Goal: Task Accomplishment & Management: Complete application form

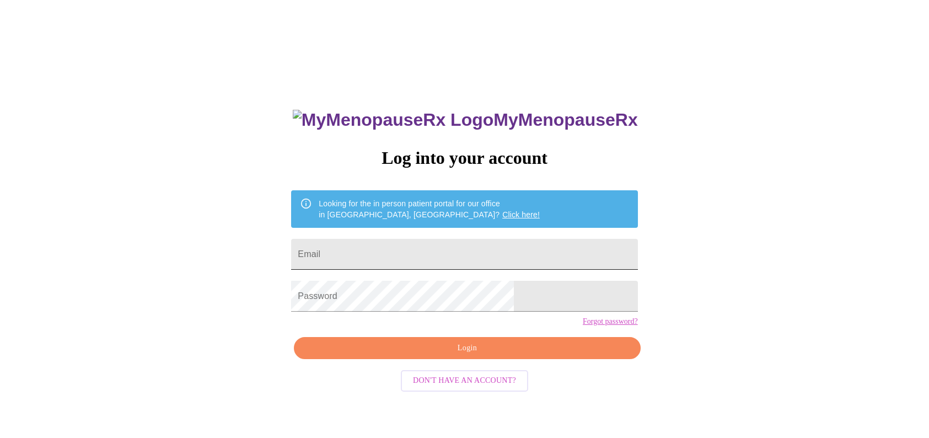
click at [426, 244] on input "Email" at bounding box center [464, 254] width 346 height 31
type input "[EMAIL_ADDRESS][DOMAIN_NAME]"
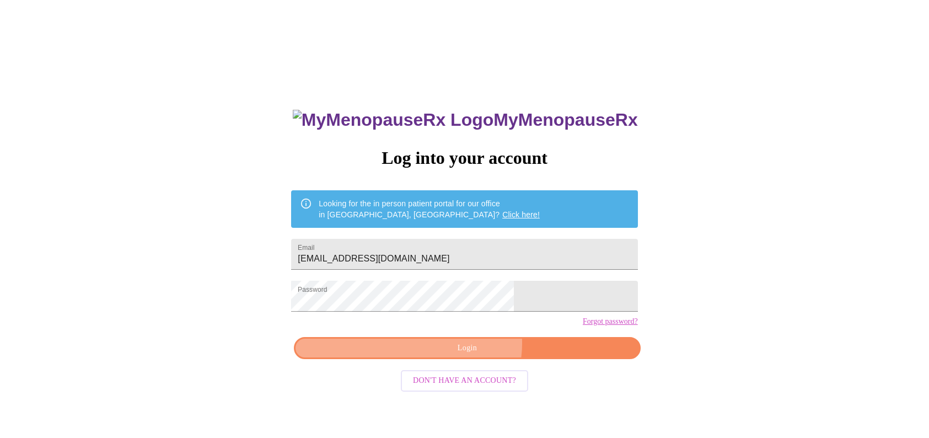
click at [470, 355] on span "Login" at bounding box center [467, 348] width 321 height 14
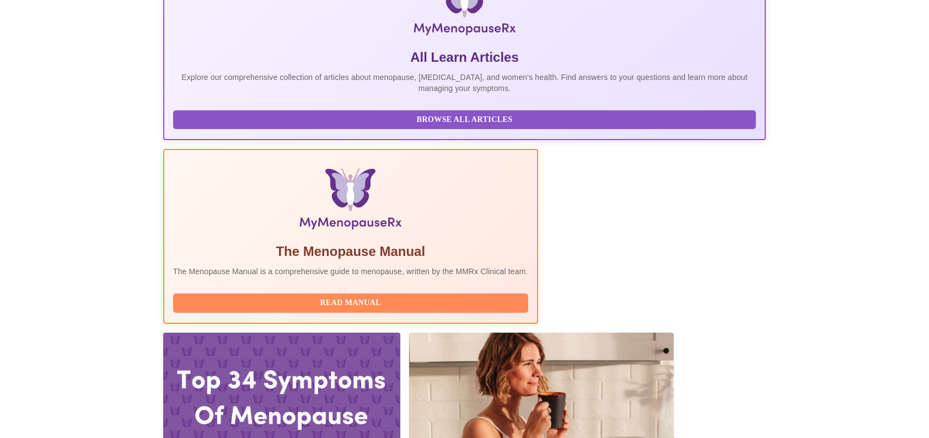
scroll to position [221, 0]
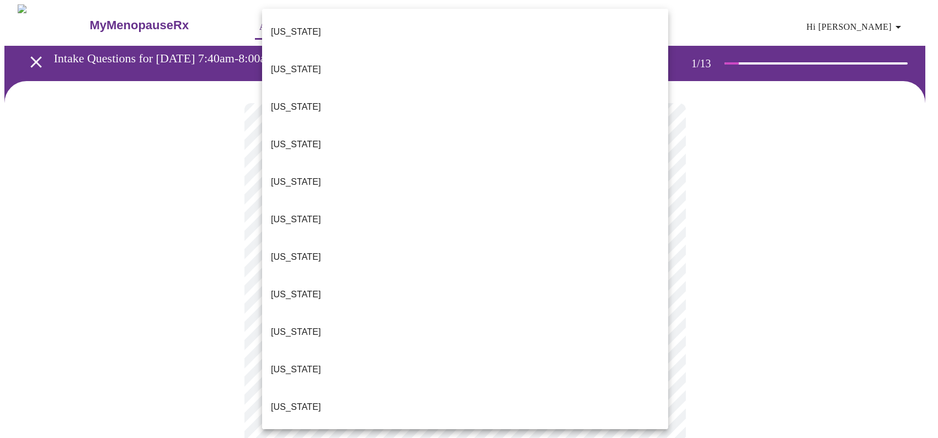
drag, startPoint x: 414, startPoint y: 363, endPoint x: 408, endPoint y: 355, distance: 9.8
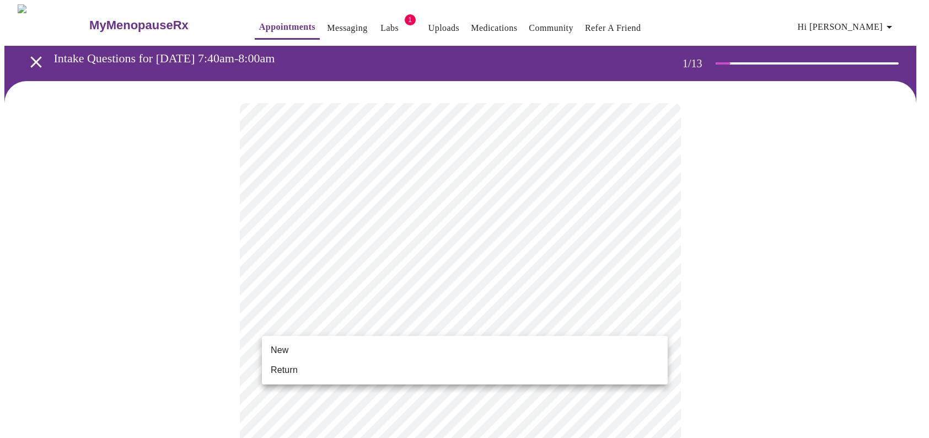
click at [401, 374] on li "Return" at bounding box center [465, 370] width 406 height 20
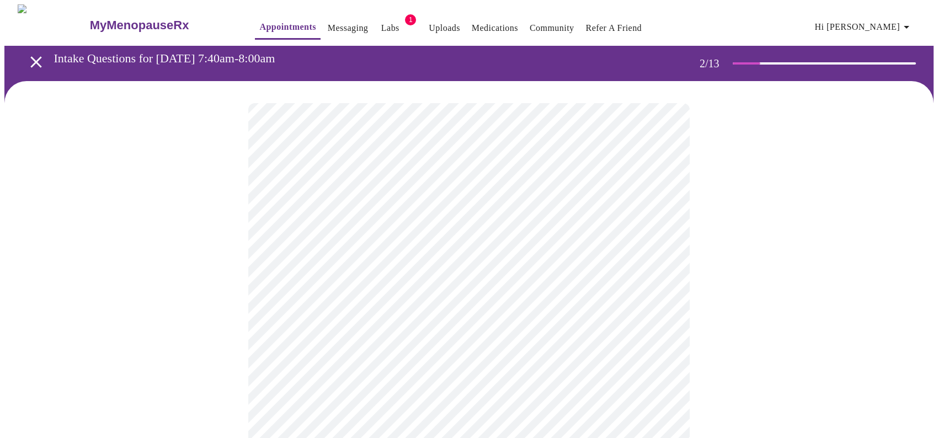
click at [534, 231] on body "MyMenopauseRx Appointments Messaging Labs 1 Uploads Medications Community Refer…" at bounding box center [468, 335] width 929 height 662
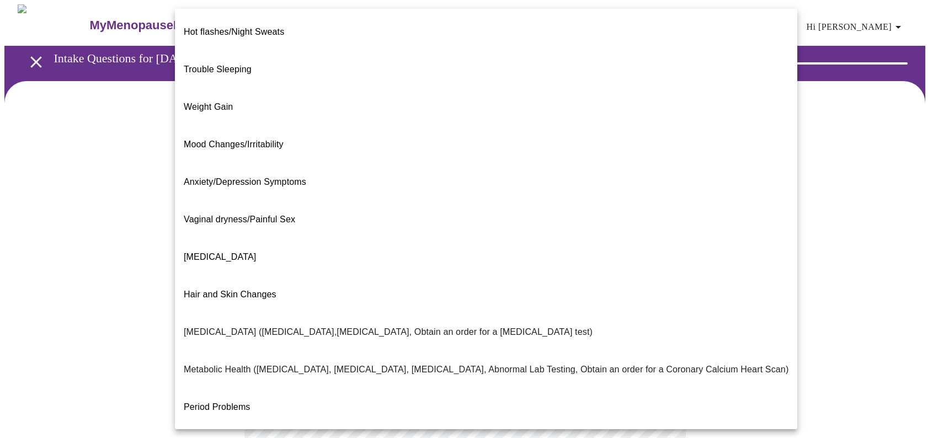
click at [376, 88] on li "Weight Gain" at bounding box center [486, 107] width 622 height 38
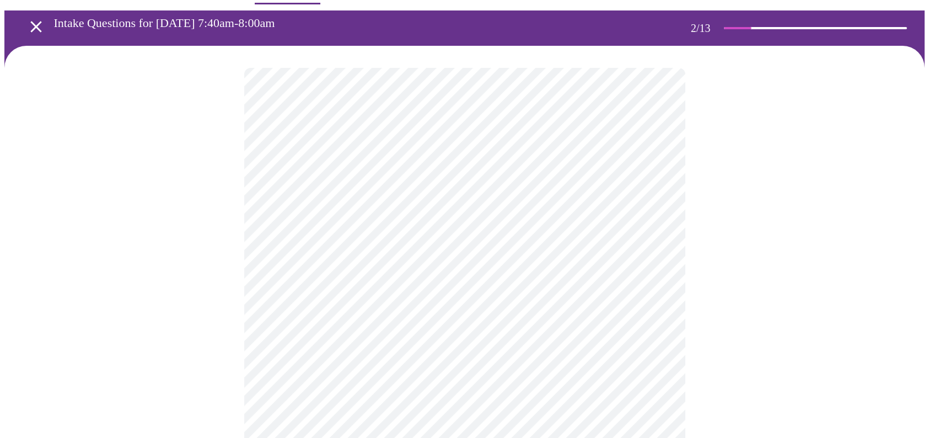
scroll to position [55, 0]
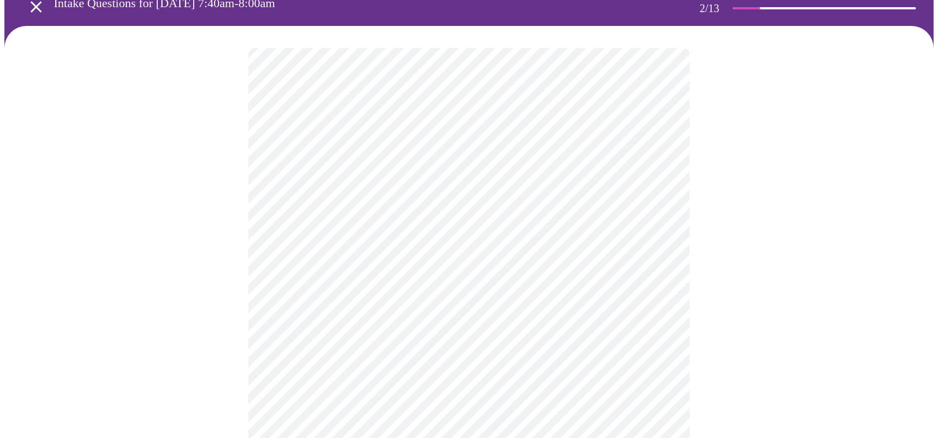
click at [437, 286] on body "MyMenopauseRx Appointments Messaging Labs 1 Uploads Medications Community Refer…" at bounding box center [468, 277] width 929 height 656
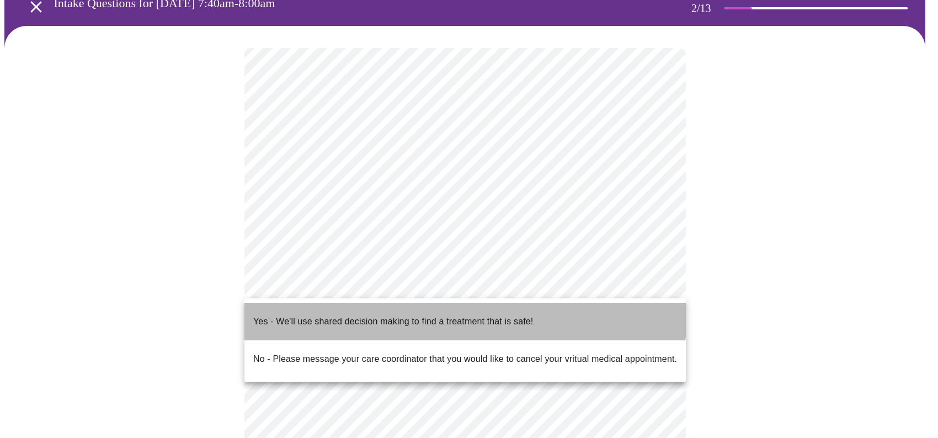
click at [441, 315] on p "Yes - We'll use shared decision making to find a treatment that is safe!" at bounding box center [393, 321] width 280 height 13
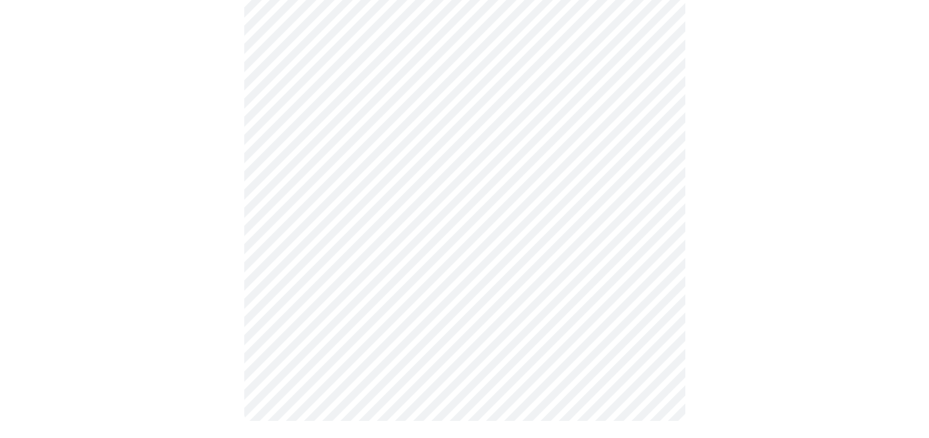
scroll to position [0, 0]
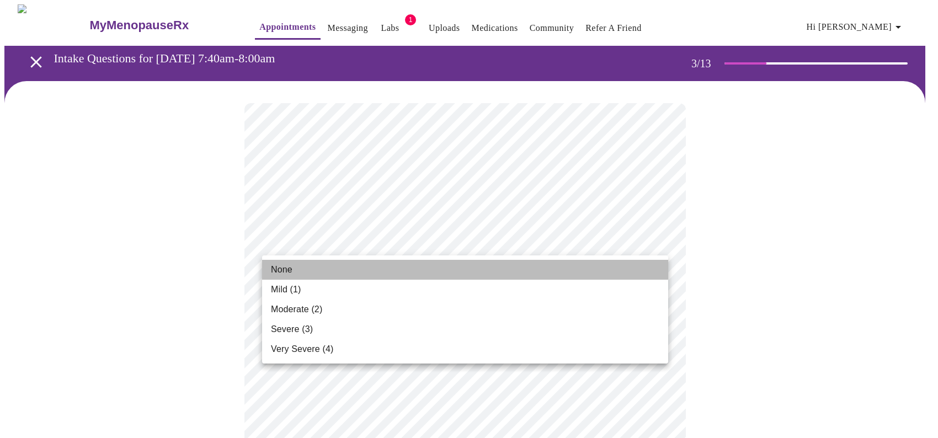
click at [501, 270] on li "None" at bounding box center [465, 270] width 406 height 20
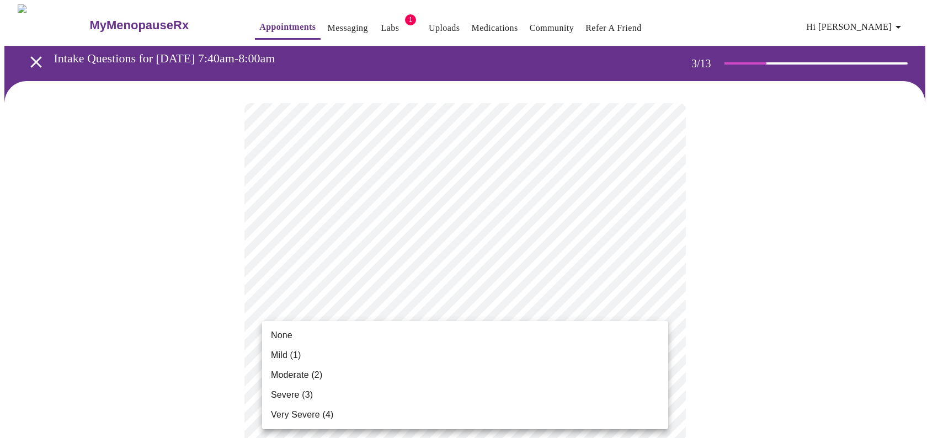
drag, startPoint x: 480, startPoint y: 346, endPoint x: 483, endPoint y: 336, distance: 9.9
click at [483, 336] on ul "None Mild (1) Moderate (2) Severe (3) Very Severe (4)" at bounding box center [465, 375] width 406 height 108
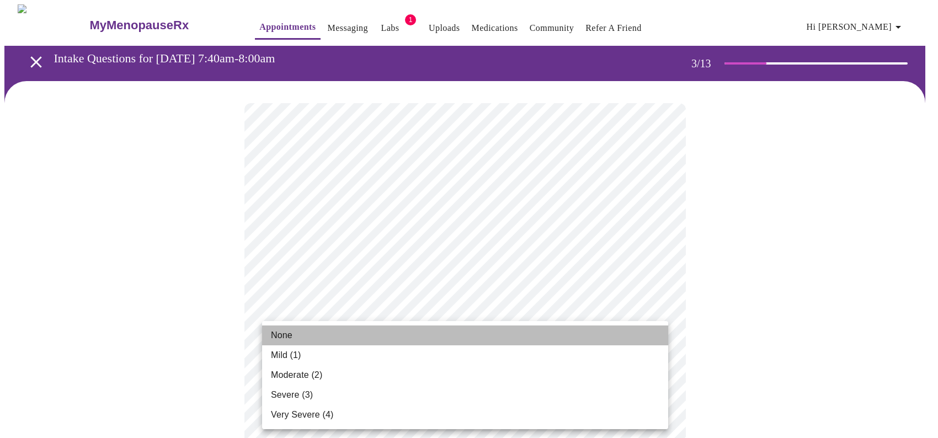
click at [483, 332] on li "None" at bounding box center [465, 335] width 406 height 20
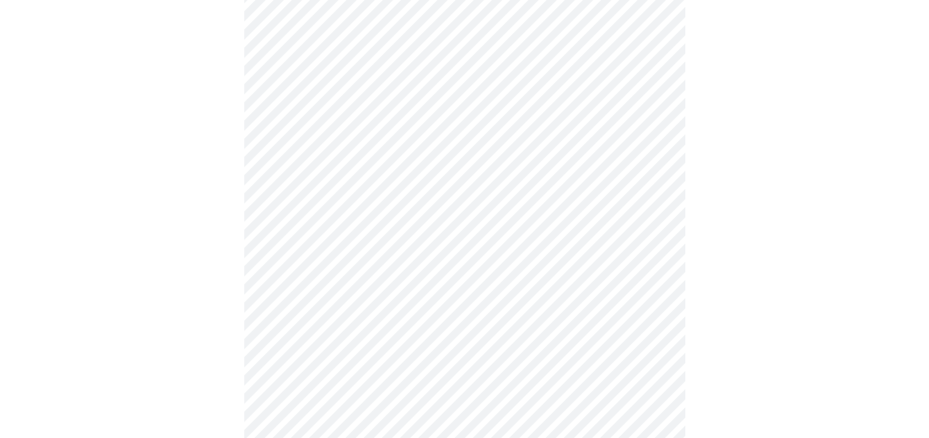
scroll to position [165, 0]
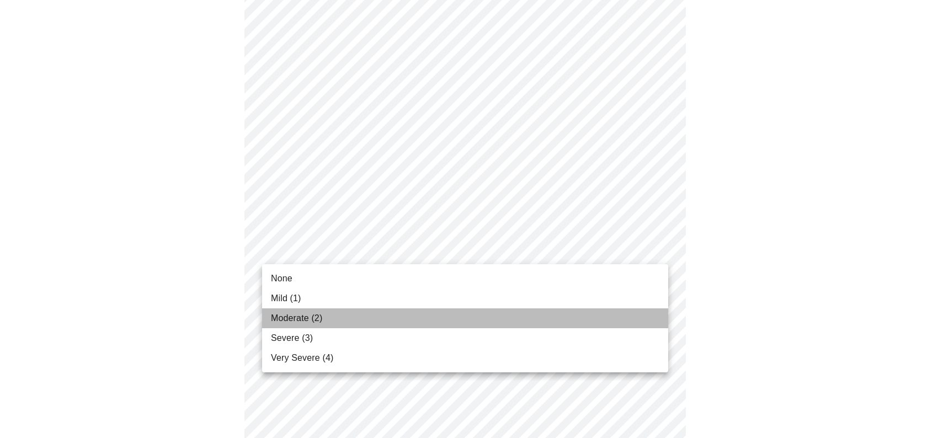
click at [453, 312] on li "Moderate (2)" at bounding box center [465, 318] width 406 height 20
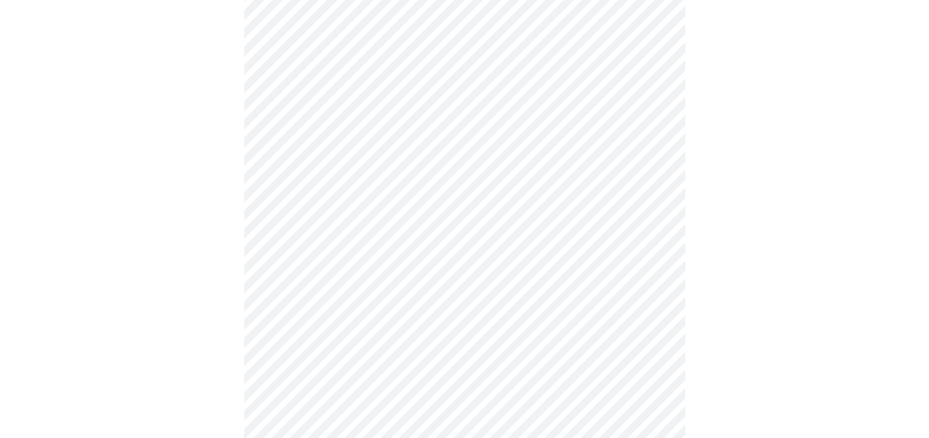
scroll to position [276, 0]
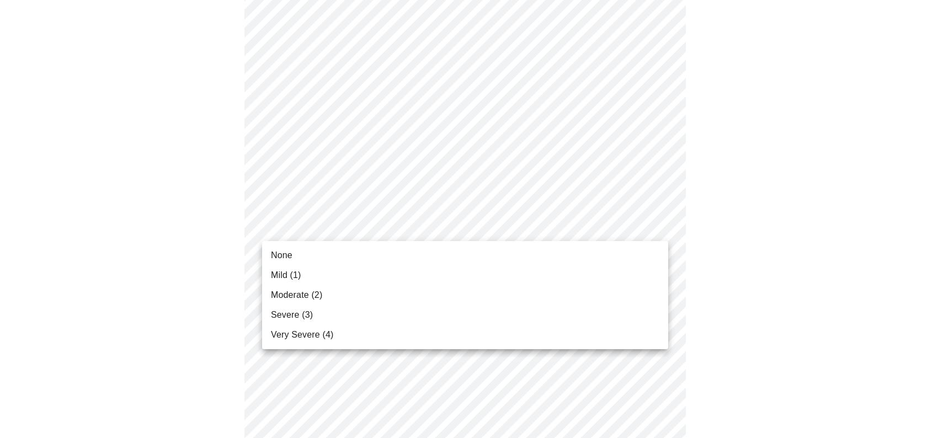
click at [556, 220] on body "MyMenopauseRx Appointments Messaging Labs 1 Uploads Medications Community Refer…" at bounding box center [468, 439] width 929 height 1420
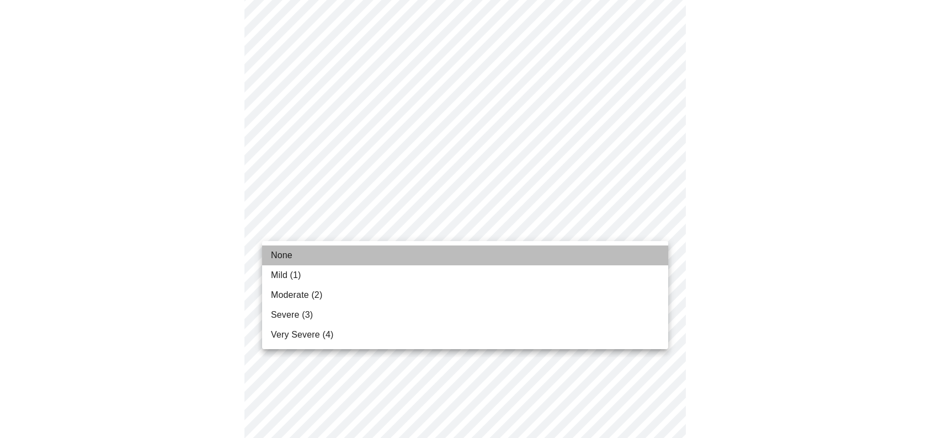
click at [494, 254] on li "None" at bounding box center [465, 255] width 406 height 20
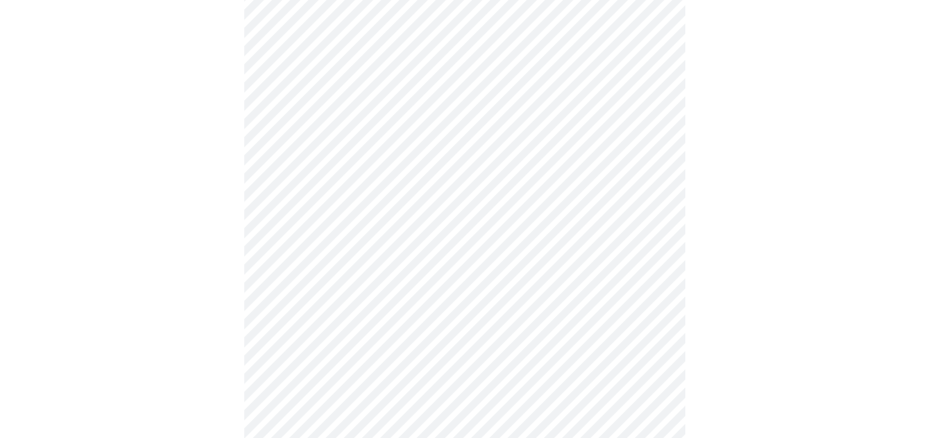
scroll to position [331, 0]
click at [543, 241] on body "MyMenopauseRx Appointments Messaging Labs 1 Uploads Medications Community Refer…" at bounding box center [464, 376] width 920 height 1405
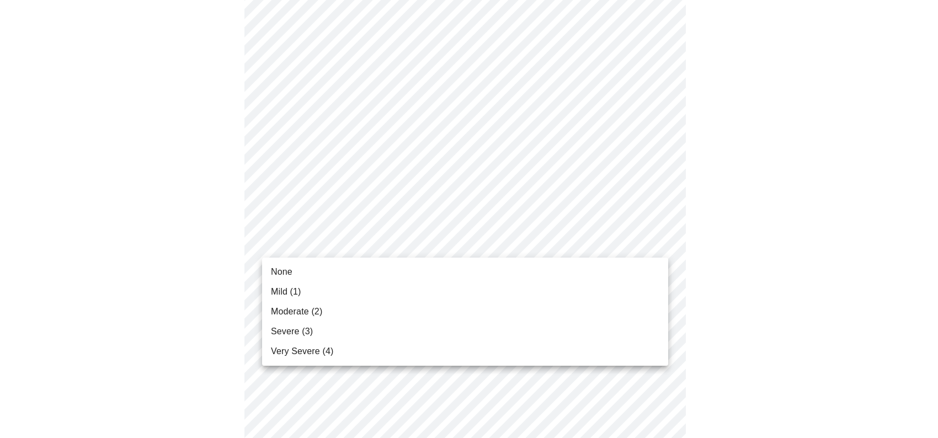
click at [510, 264] on li "None" at bounding box center [465, 272] width 406 height 20
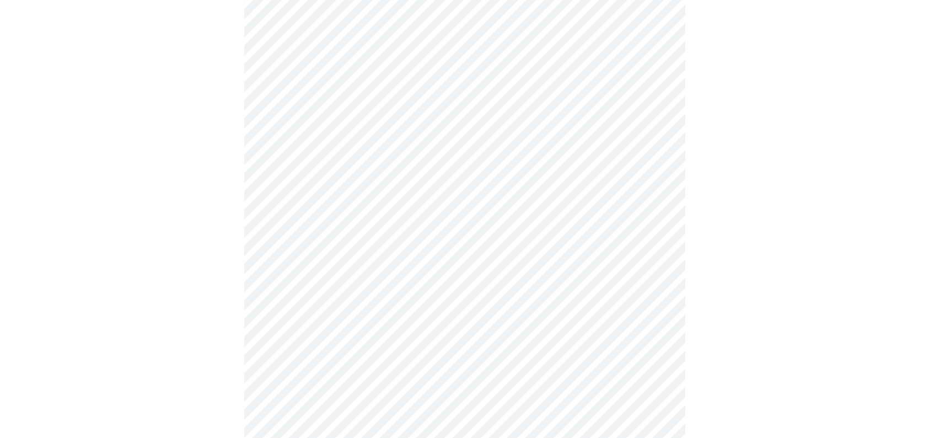
scroll to position [386, 0]
click at [586, 262] on body "MyMenopauseRx Appointments Messaging Labs 1 Uploads Medications Community Refer…" at bounding box center [464, 312] width 920 height 1389
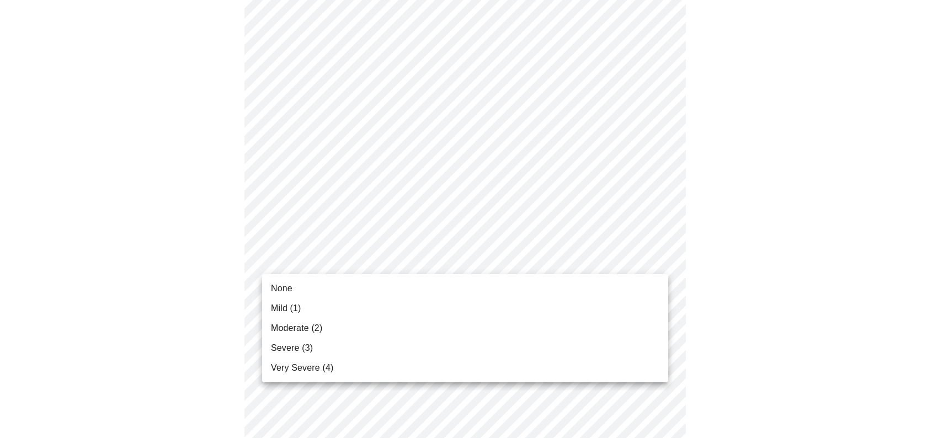
click at [549, 283] on li "None" at bounding box center [465, 289] width 406 height 20
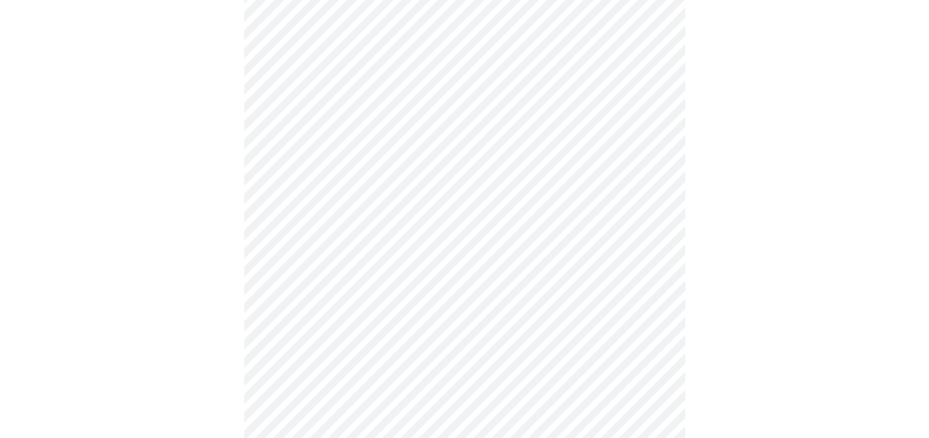
scroll to position [496, 0]
click at [577, 246] on body "MyMenopauseRx Appointments Messaging Labs 1 Uploads Medications Community Refer…" at bounding box center [464, 195] width 920 height 1374
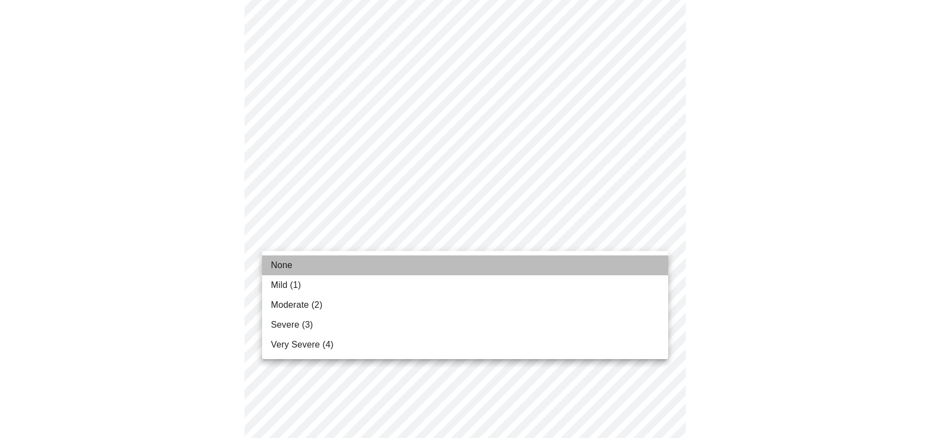
click at [549, 255] on li "None" at bounding box center [465, 265] width 406 height 20
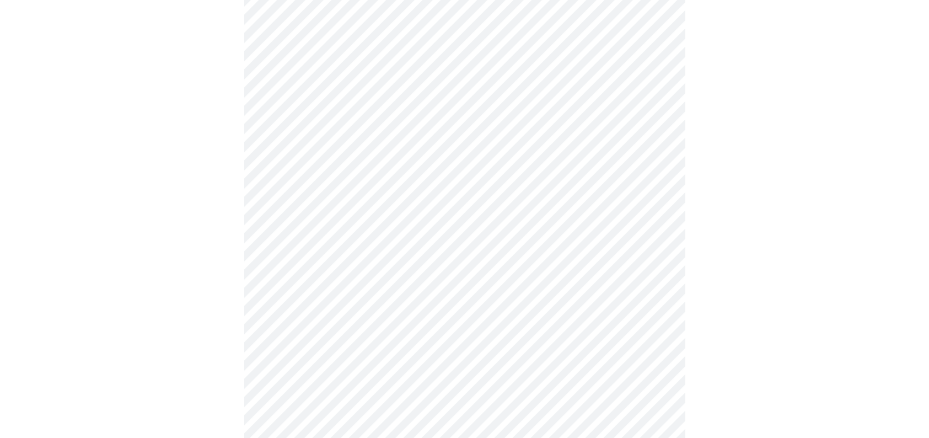
scroll to position [607, 0]
click at [591, 214] on body "MyMenopauseRx Appointments Messaging Labs 1 Uploads Medications Community Refer…" at bounding box center [464, 77] width 920 height 1358
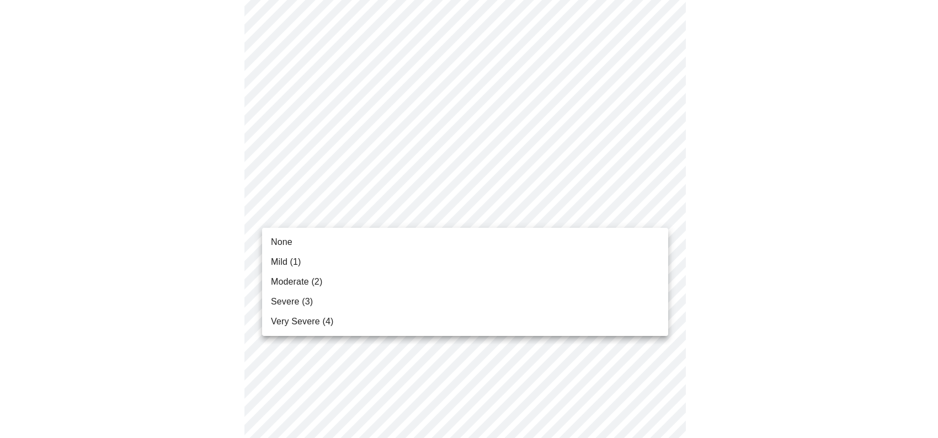
click at [511, 281] on li "Moderate (2)" at bounding box center [465, 282] width 406 height 20
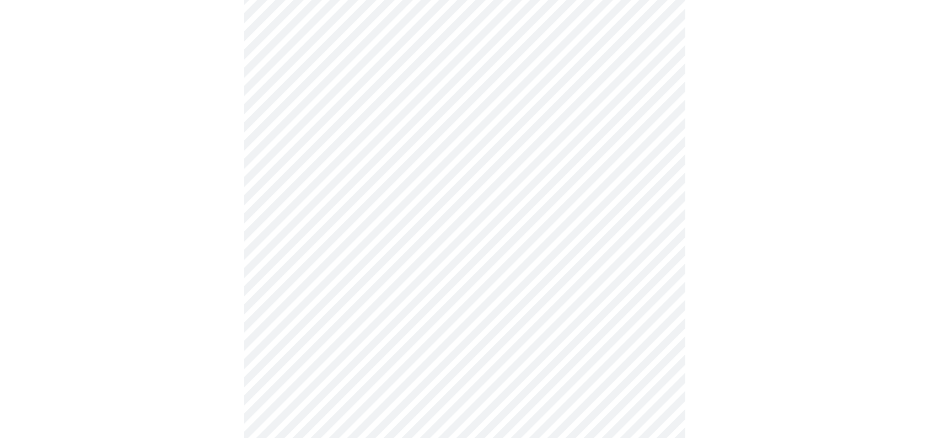
scroll to position [662, 0]
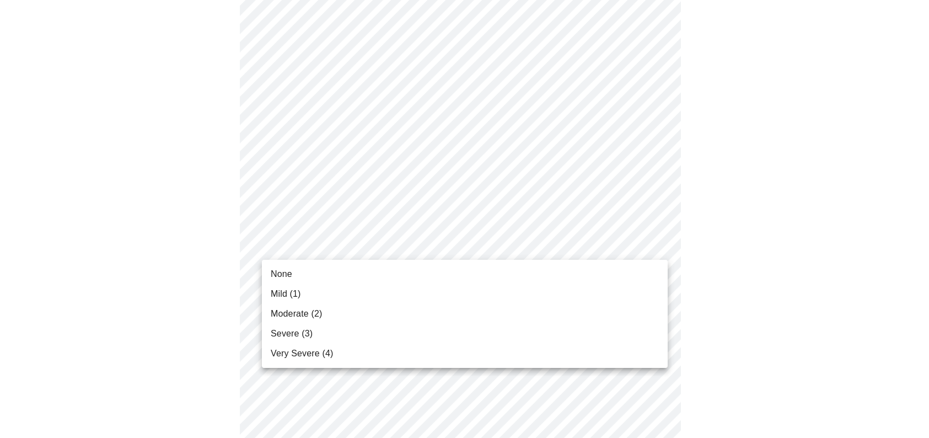
click at [536, 244] on body "MyMenopauseRx Appointments Messaging Labs 1 Uploads Medications Community Refer…" at bounding box center [464, 14] width 920 height 1343
click at [520, 269] on li "None" at bounding box center [465, 274] width 406 height 20
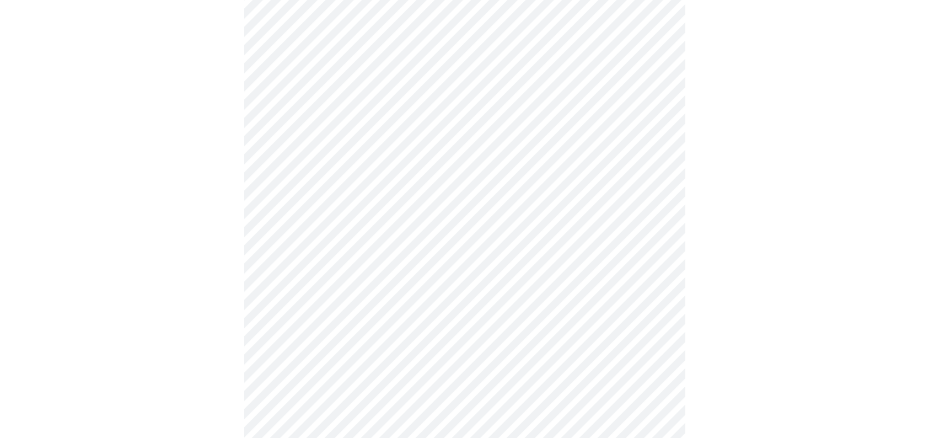
scroll to position [772, 0]
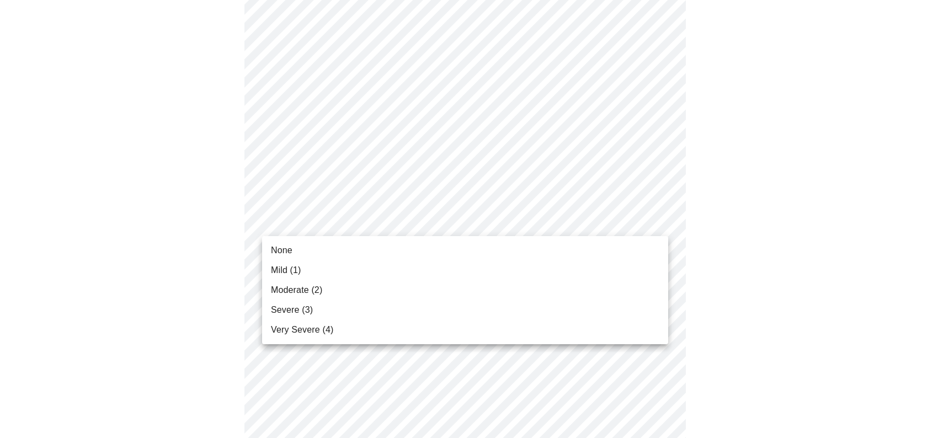
click at [564, 247] on li "None" at bounding box center [465, 250] width 406 height 20
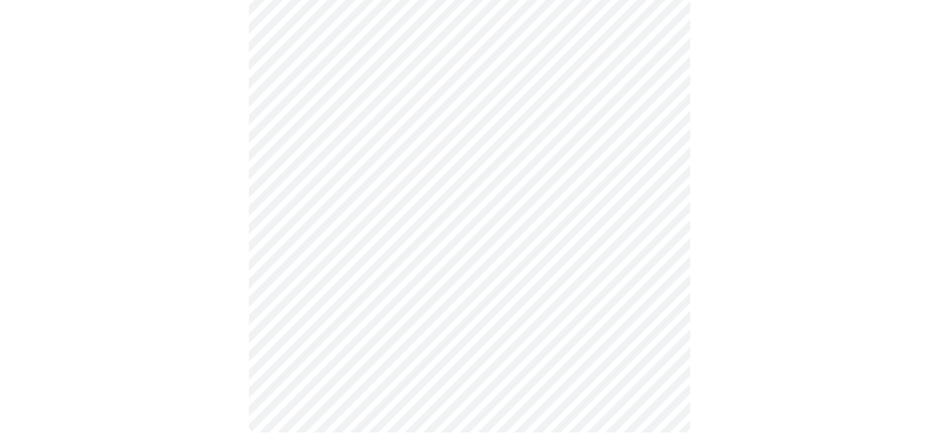
scroll to position [874, 0]
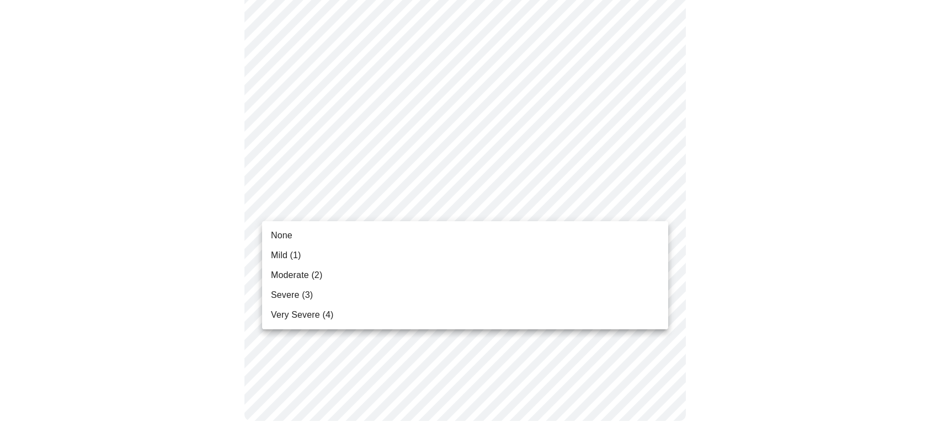
click at [572, 233] on li "None" at bounding box center [465, 236] width 406 height 20
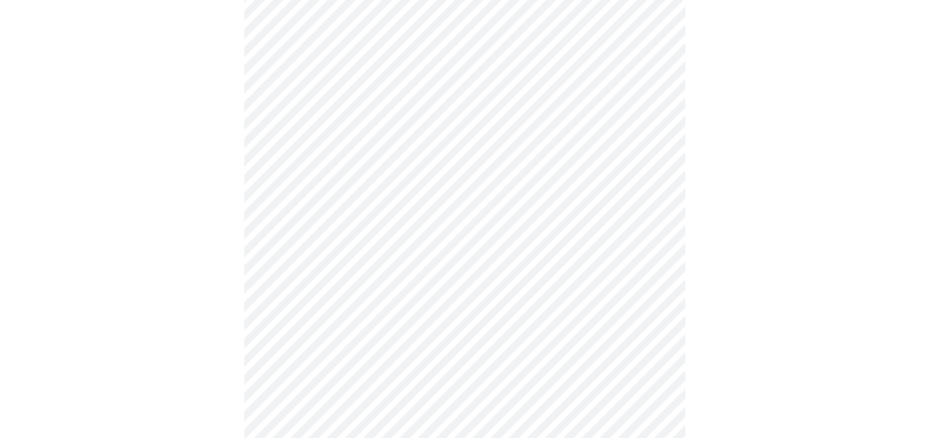
scroll to position [386, 0]
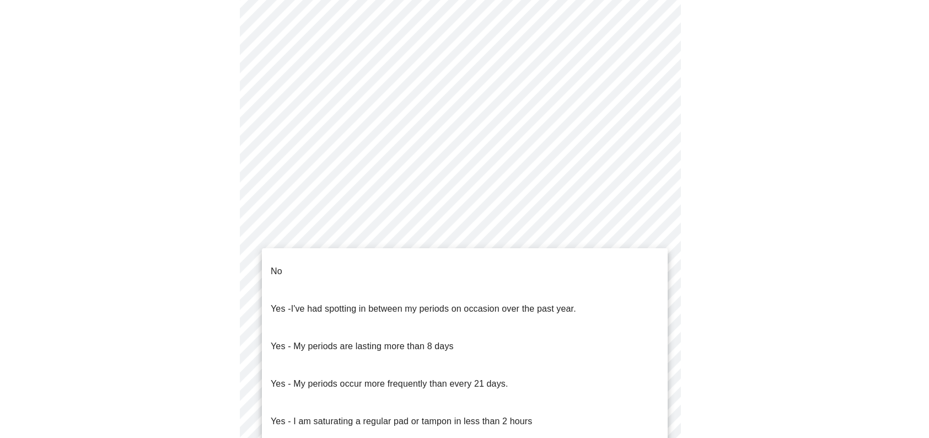
click at [339, 237] on body "MyMenopauseRx Appointments Messaging Labs 1 Uploads Medications Community Refer…" at bounding box center [464, 139] width 920 height 1043
click at [340, 261] on li "No" at bounding box center [465, 272] width 406 height 38
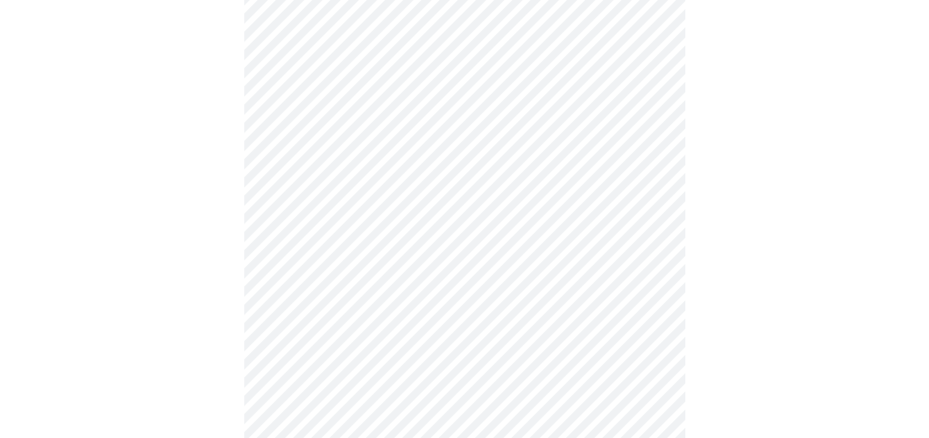
scroll to position [496, 0]
click at [331, 211] on body "MyMenopauseRx Appointments Messaging Labs 1 Uploads Medications Community Refer…" at bounding box center [464, 26] width 920 height 1036
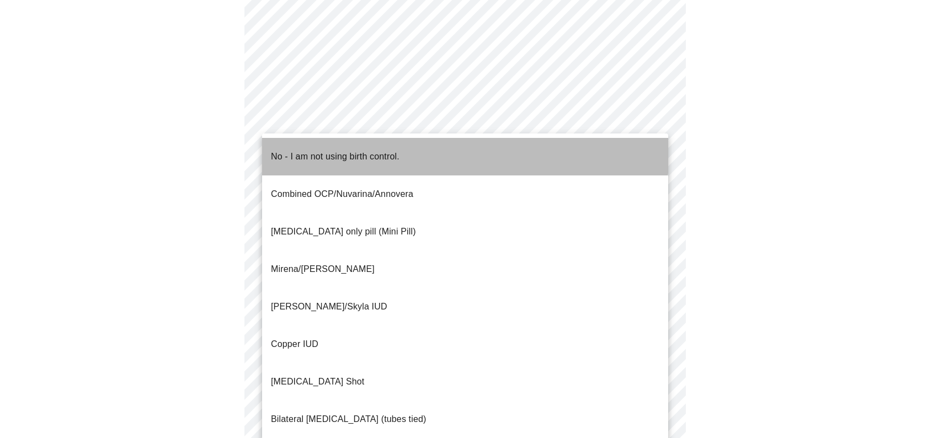
click at [341, 150] on p "No - I am not using birth control." at bounding box center [335, 156] width 129 height 13
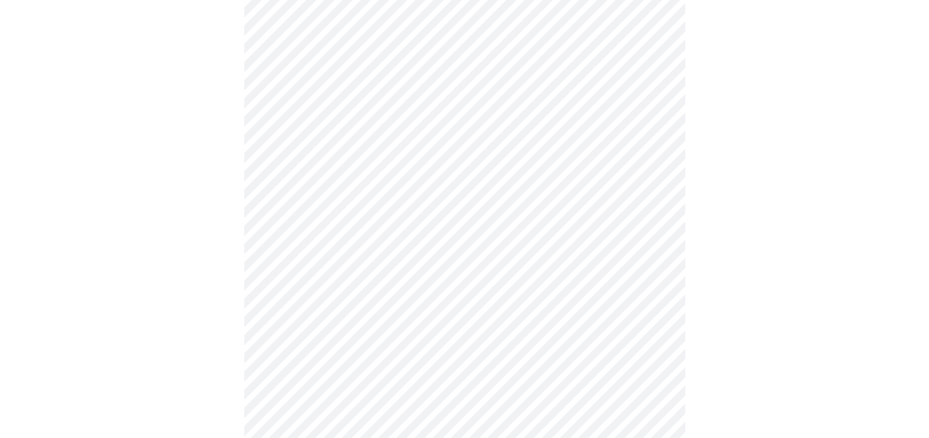
scroll to position [552, 0]
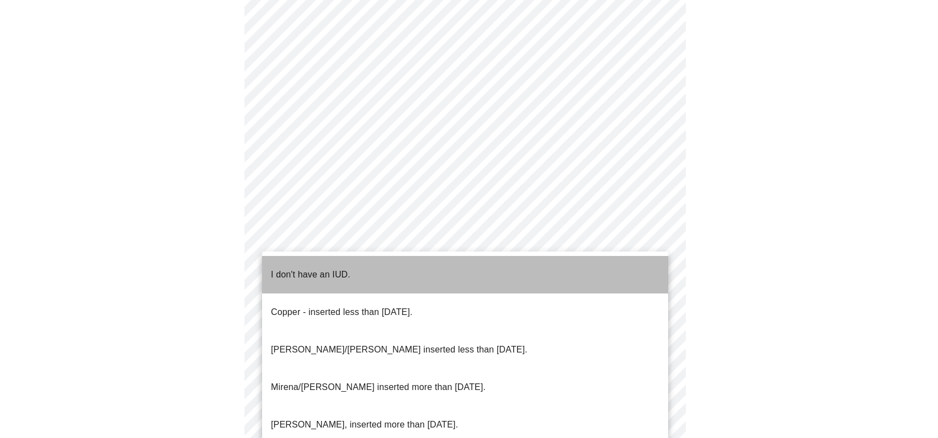
click at [322, 268] on p "I don't have an IUD." at bounding box center [310, 274] width 79 height 13
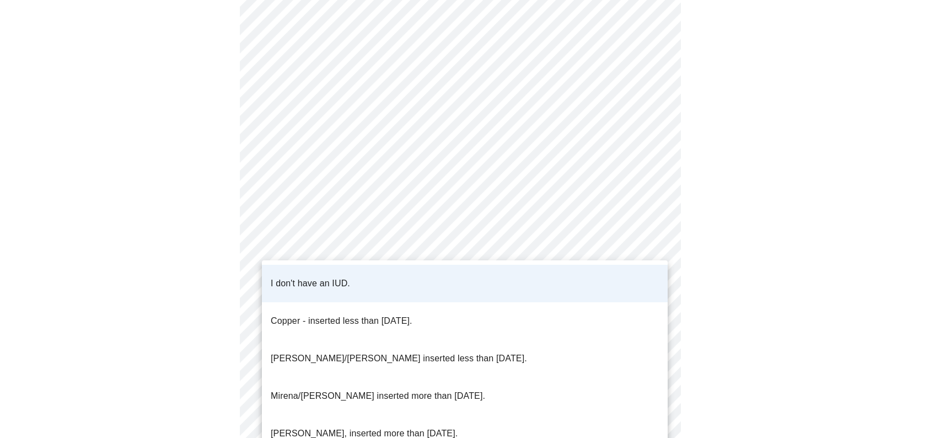
click at [219, 247] on div at bounding box center [469, 219] width 938 height 438
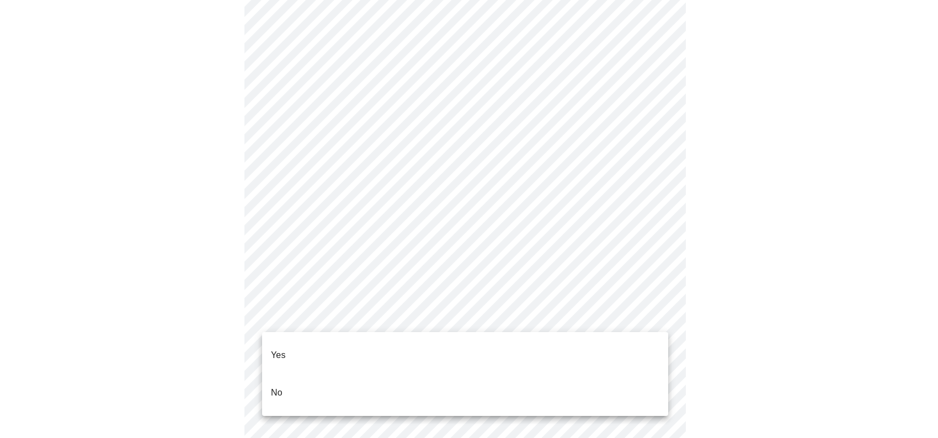
click at [361, 339] on li "Yes" at bounding box center [465, 355] width 406 height 38
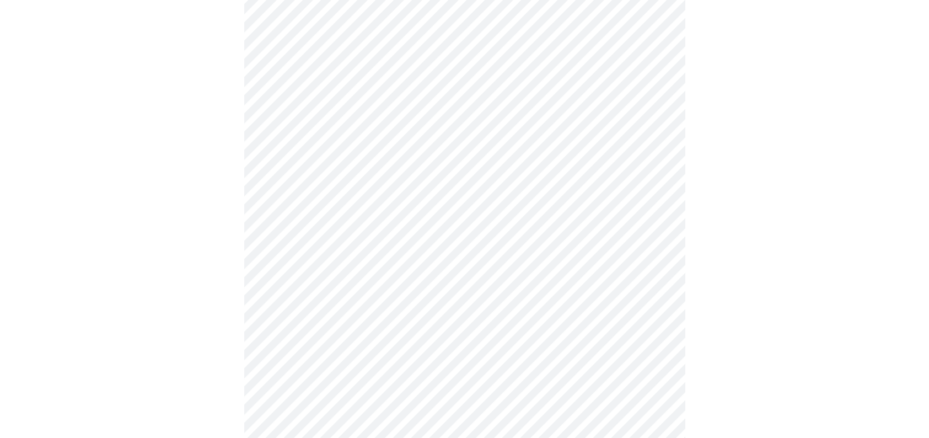
scroll to position [2758, 0]
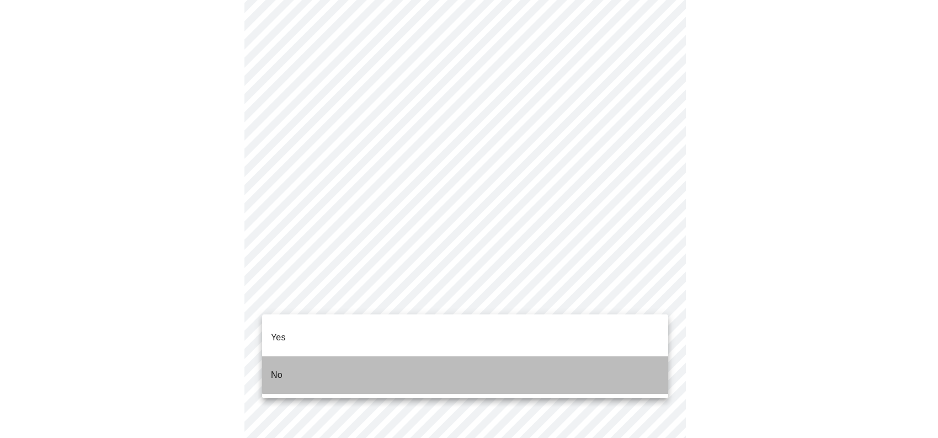
click at [529, 356] on li "No" at bounding box center [465, 375] width 406 height 38
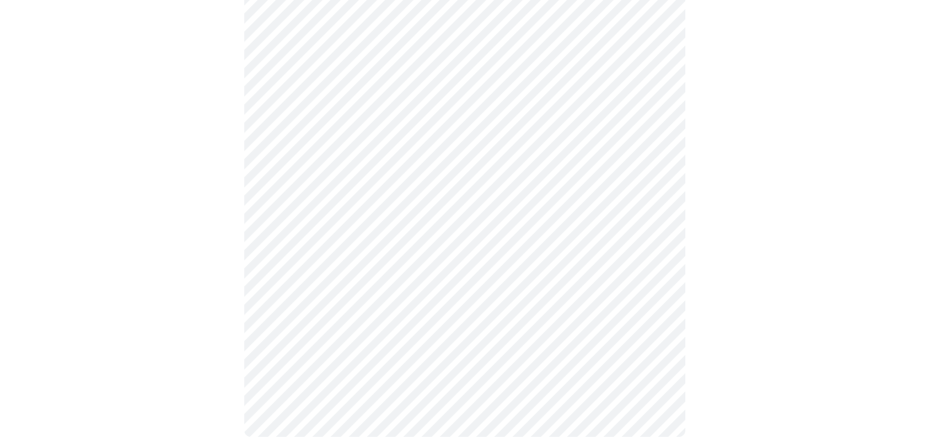
scroll to position [652, 0]
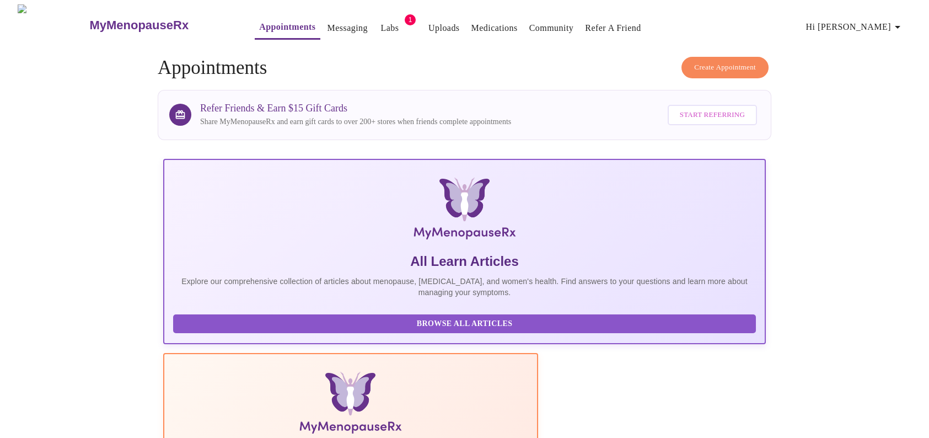
click at [381, 20] on link "Labs" at bounding box center [390, 27] width 18 height 15
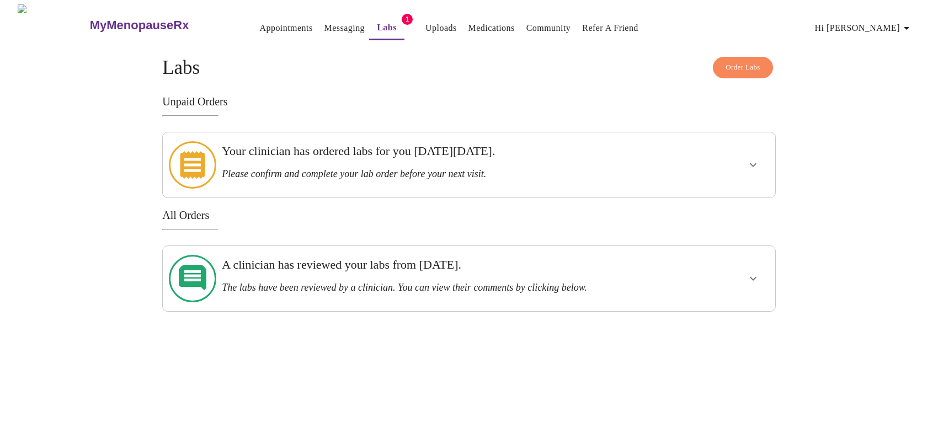
click at [411, 144] on h3 "Your clinician has ordered labs for you on Tuesday, May 27th." at bounding box center [439, 151] width 435 height 14
click at [753, 158] on icon "show more" at bounding box center [752, 164] width 13 height 13
